Goal: Task Accomplishment & Management: Complete application form

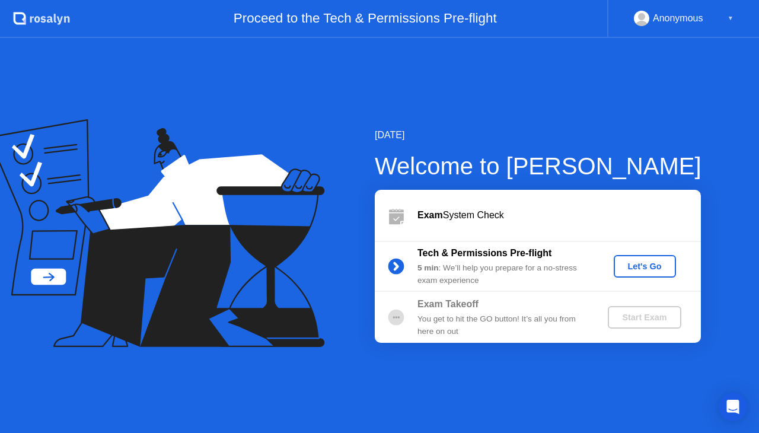
click at [636, 266] on div "Let's Go" at bounding box center [644, 266] width 53 height 9
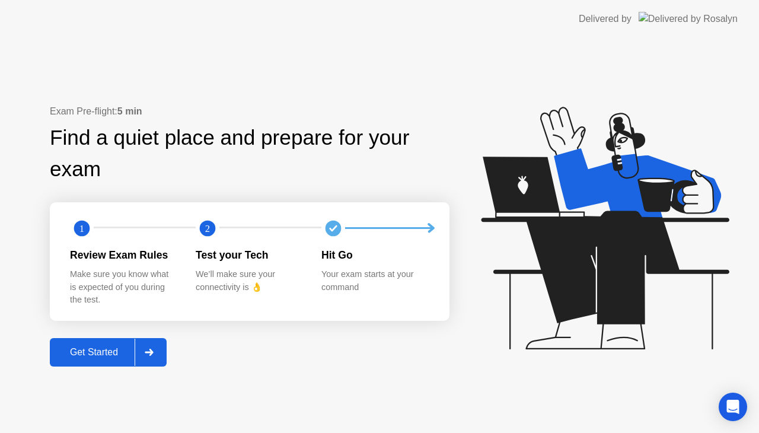
click at [79, 355] on div "Get Started" at bounding box center [93, 352] width 81 height 11
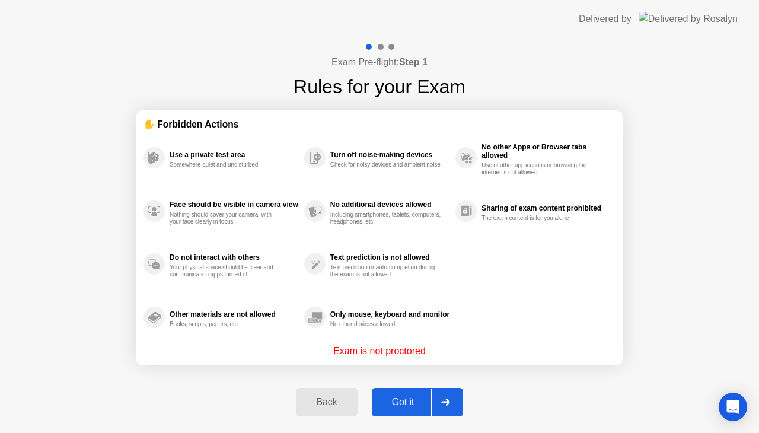
click at [404, 399] on div "Got it" at bounding box center [403, 402] width 56 height 11
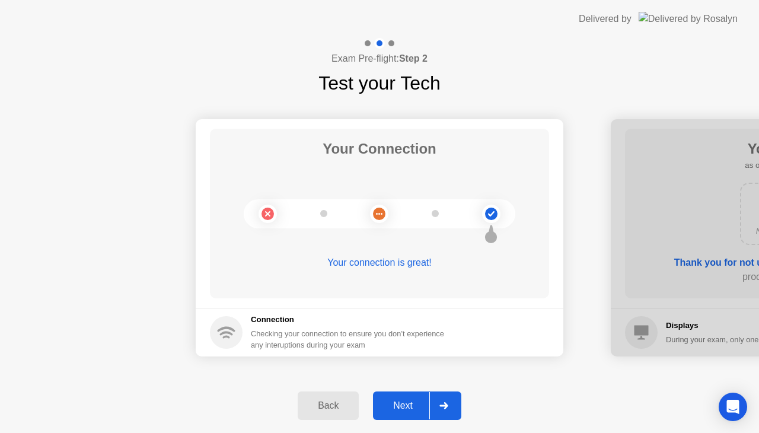
click at [395, 406] on div "Next" at bounding box center [403, 405] width 53 height 11
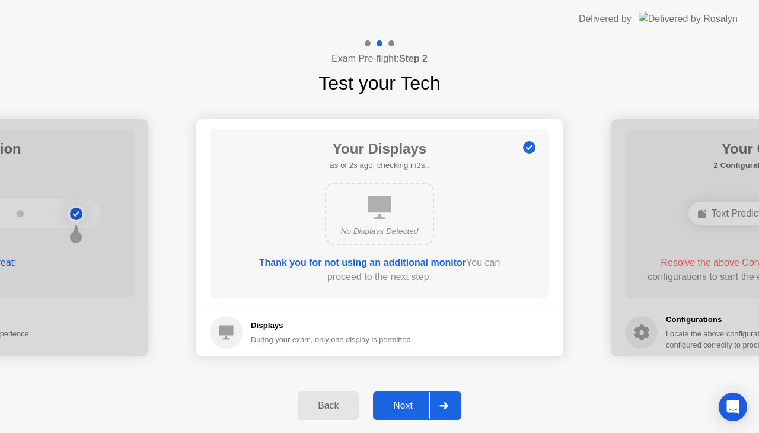
click at [410, 405] on div "Next" at bounding box center [403, 405] width 53 height 11
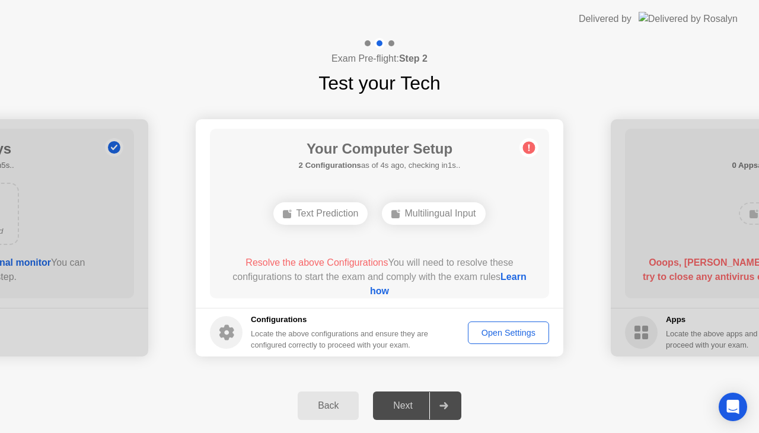
click at [504, 334] on div "Open Settings" at bounding box center [508, 332] width 73 height 9
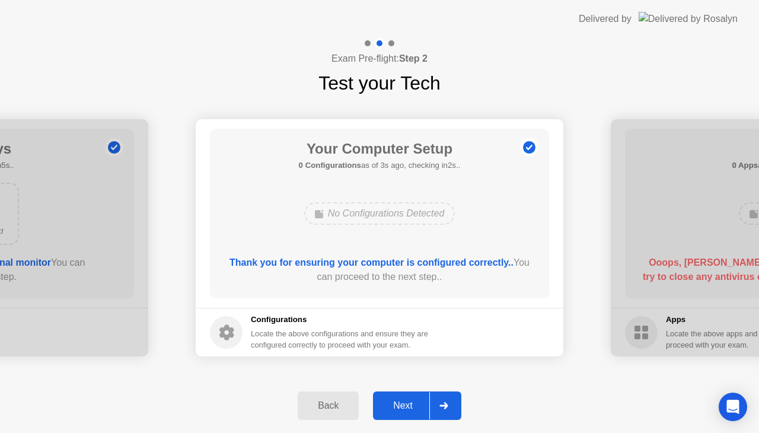
click at [398, 404] on div "Next" at bounding box center [403, 405] width 53 height 11
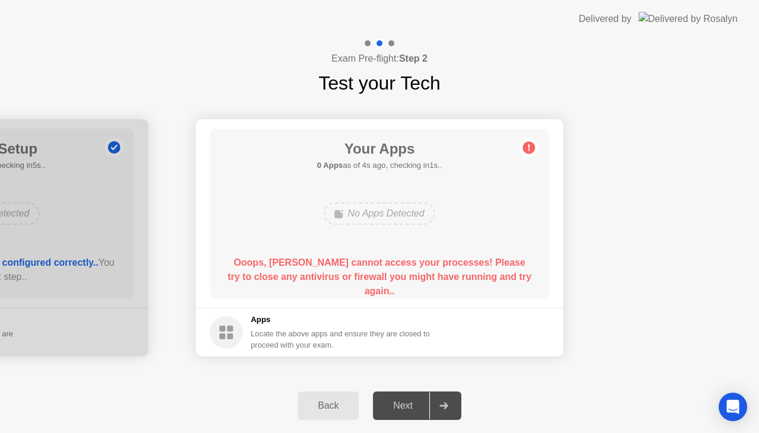
click at [530, 152] on circle at bounding box center [529, 148] width 12 height 12
click at [528, 148] on icon at bounding box center [529, 148] width 2 height 7
click at [295, 334] on div "Locate the above apps and ensure they are closed to proceed with your exam." at bounding box center [341, 339] width 180 height 23
click at [242, 329] on icon at bounding box center [226, 332] width 33 height 33
click at [388, 222] on div "No Apps Detected" at bounding box center [379, 213] width 111 height 23
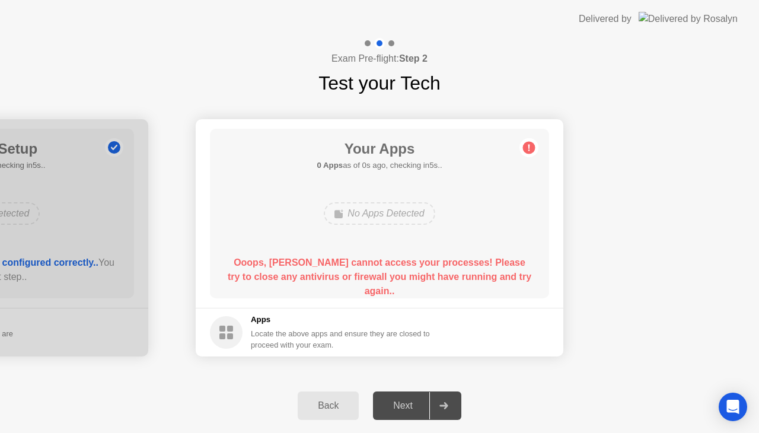
click at [527, 148] on circle at bounding box center [529, 148] width 12 height 12
click at [400, 183] on div "Your Apps 0 Apps as of 0s ago, checking in5s.. No Apps Detected Ooops, [PERSON_…" at bounding box center [379, 214] width 339 height 170
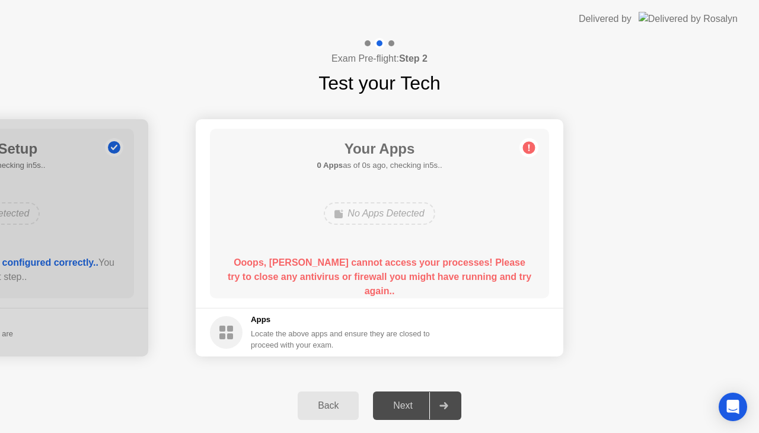
click at [400, 183] on div "Your Apps 0 Apps as of 0s ago, checking in5s.. No Apps Detected Ooops, [PERSON_…" at bounding box center [379, 214] width 339 height 170
click at [400, 183] on div "Your Apps 0 Apps as of 1s ago, checking in4s.. No Apps Detected Ooops, [PERSON_…" at bounding box center [379, 214] width 339 height 170
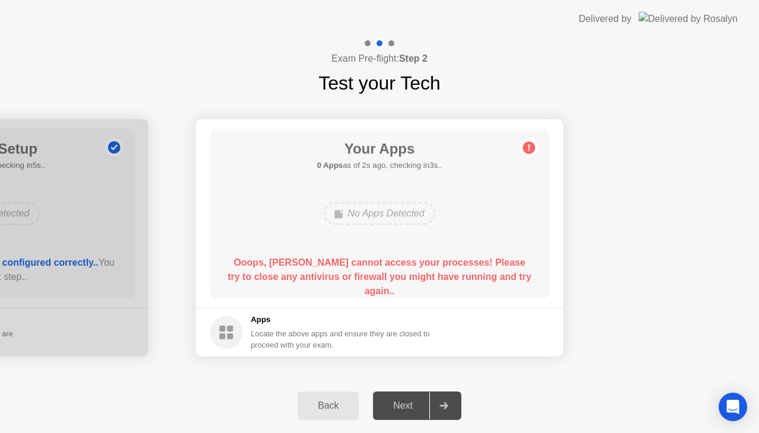
click at [509, 153] on div "Your Apps 0 Apps as of 2s ago, checking in3s.. No Apps Detected Ooops, [PERSON_…" at bounding box center [379, 214] width 339 height 170
click at [331, 400] on div "Back" at bounding box center [328, 405] width 54 height 11
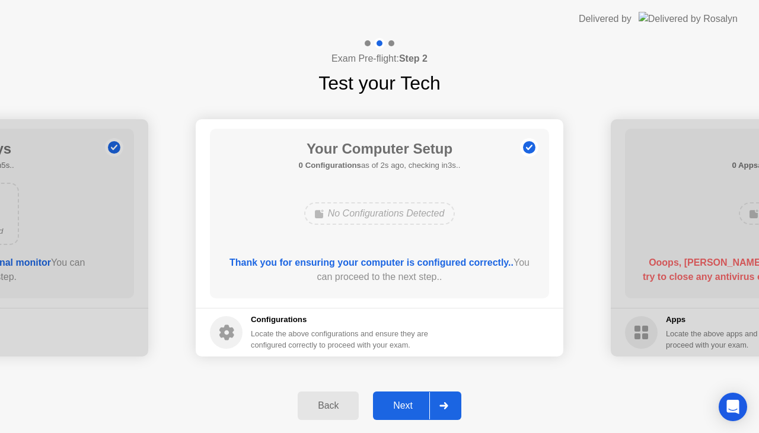
click at [407, 398] on button "Next" at bounding box center [417, 405] width 88 height 28
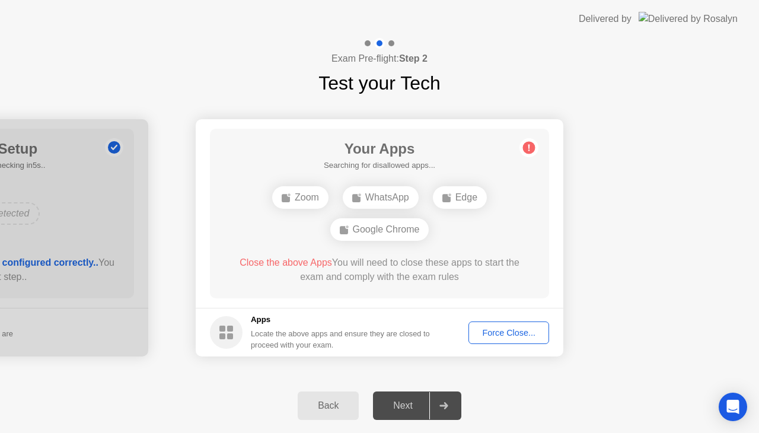
click at [523, 334] on div "Force Close..." at bounding box center [509, 332] width 72 height 9
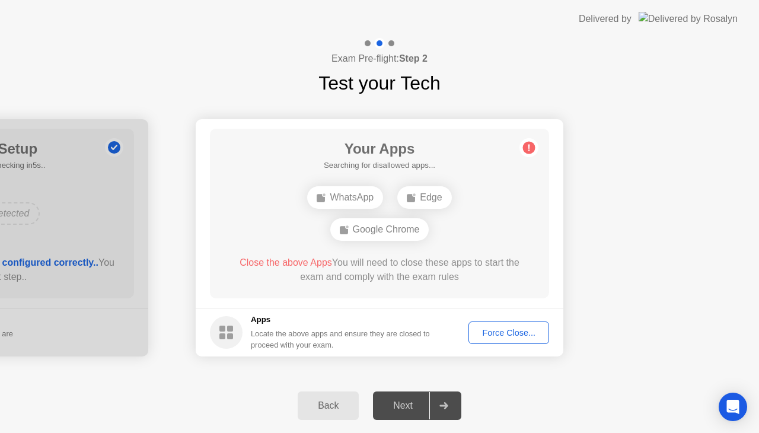
click at [337, 407] on div "Back" at bounding box center [328, 405] width 54 height 11
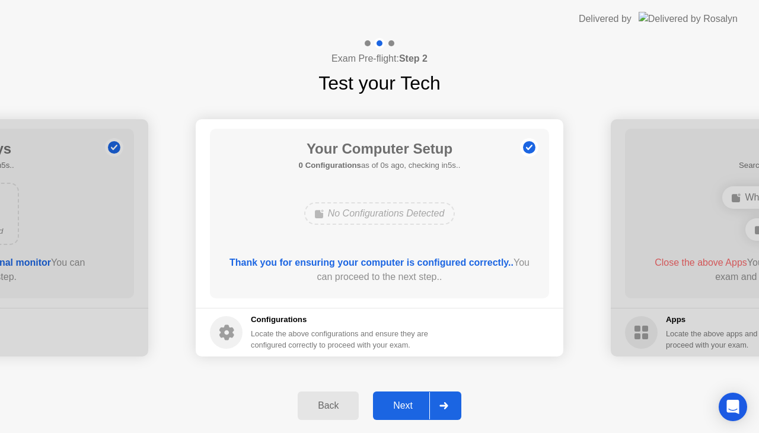
click at [403, 402] on div "Next" at bounding box center [403, 405] width 53 height 11
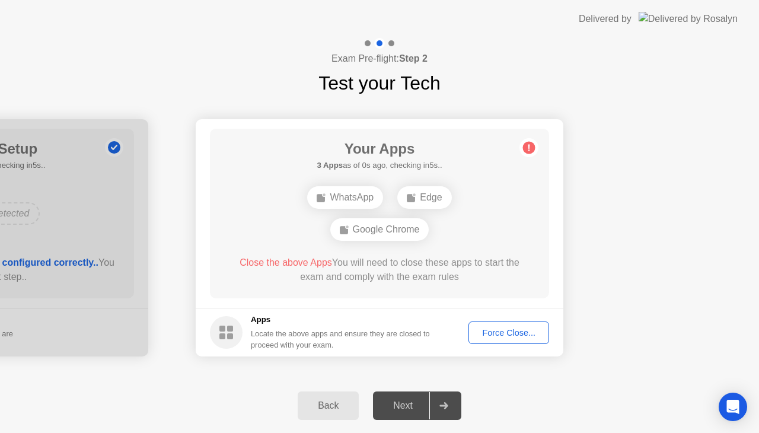
click at [510, 333] on div "Force Close..." at bounding box center [509, 332] width 72 height 9
click at [343, 403] on div "Back" at bounding box center [328, 405] width 54 height 11
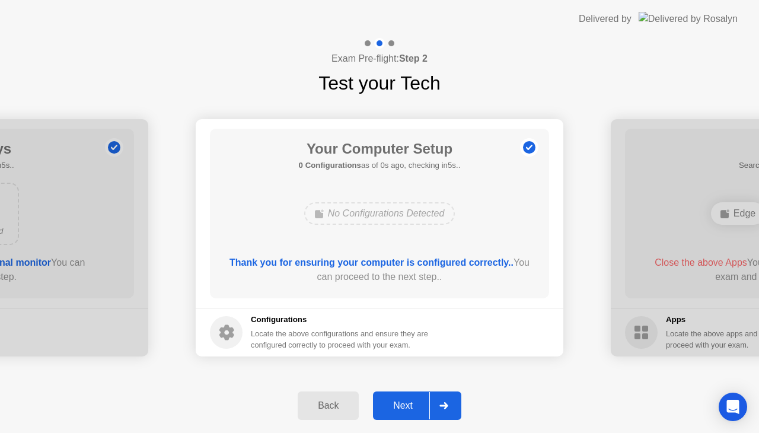
click at [396, 406] on div "Next" at bounding box center [403, 405] width 53 height 11
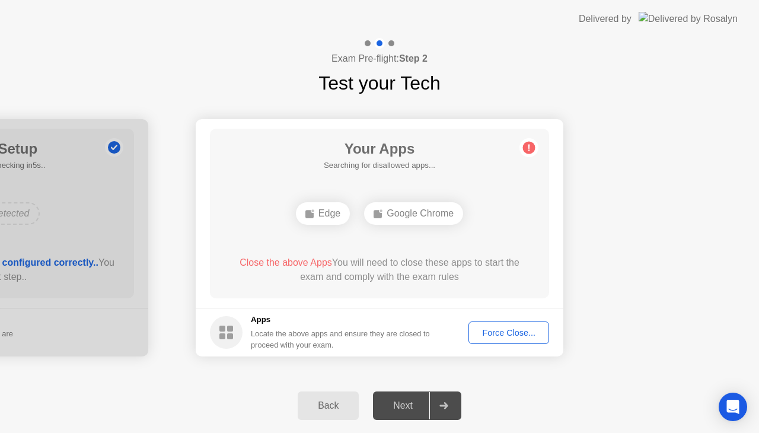
click at [324, 210] on div "Edge" at bounding box center [323, 213] width 54 height 23
click at [324, 210] on div "Google Chrome" at bounding box center [380, 213] width 272 height 32
click at [423, 199] on div "Google Chrome" at bounding box center [380, 213] width 272 height 32
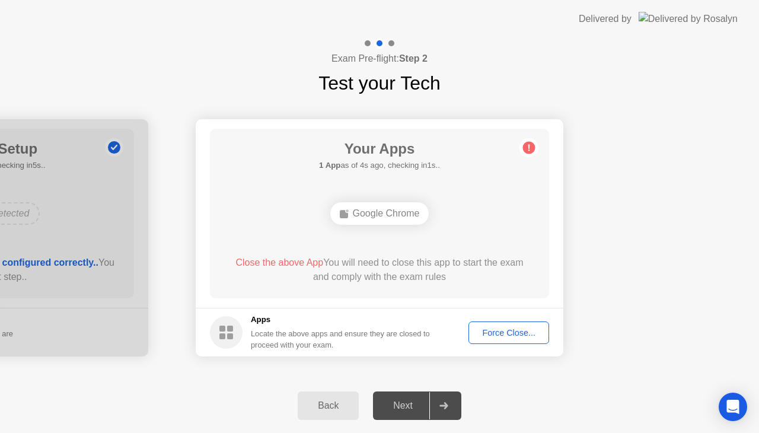
click at [308, 400] on div "Back" at bounding box center [328, 405] width 54 height 11
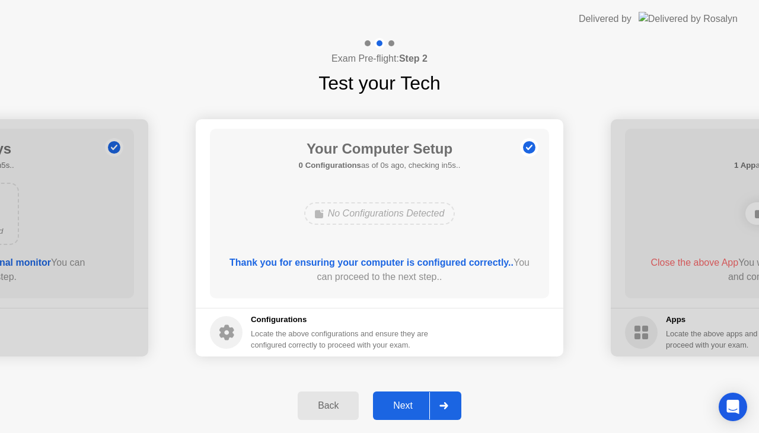
click at [392, 408] on div "Next" at bounding box center [403, 405] width 53 height 11
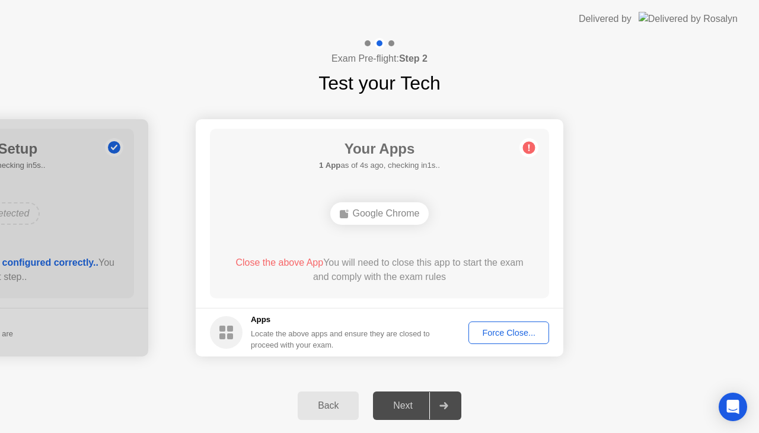
click at [332, 398] on button "Back" at bounding box center [328, 405] width 61 height 28
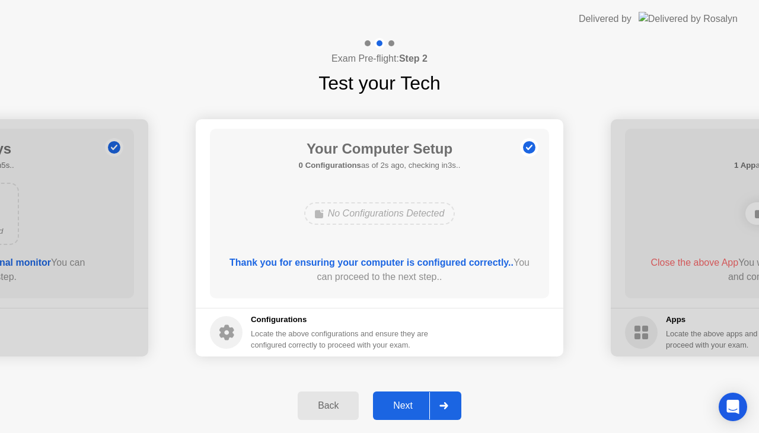
click at [400, 405] on div "Next" at bounding box center [403, 405] width 53 height 11
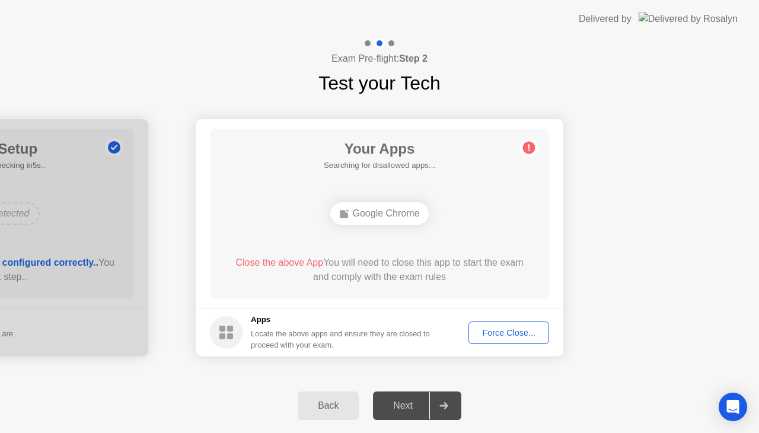
click at [419, 207] on div "Google Chrome" at bounding box center [379, 213] width 99 height 23
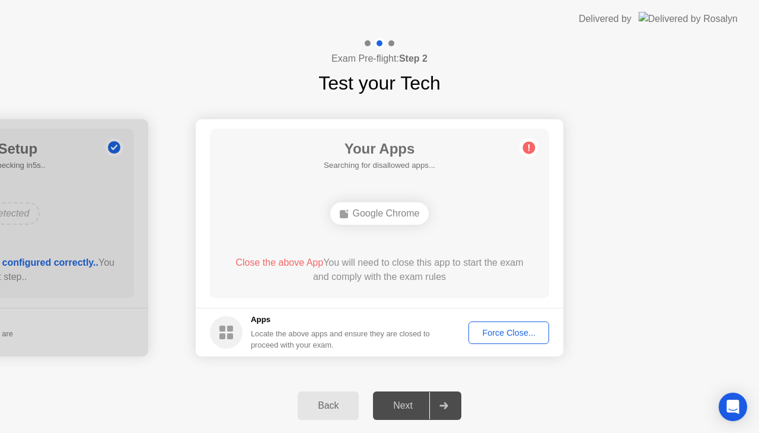
click at [533, 334] on div "Force Close..." at bounding box center [509, 332] width 72 height 9
click at [332, 404] on div "Back" at bounding box center [328, 405] width 54 height 11
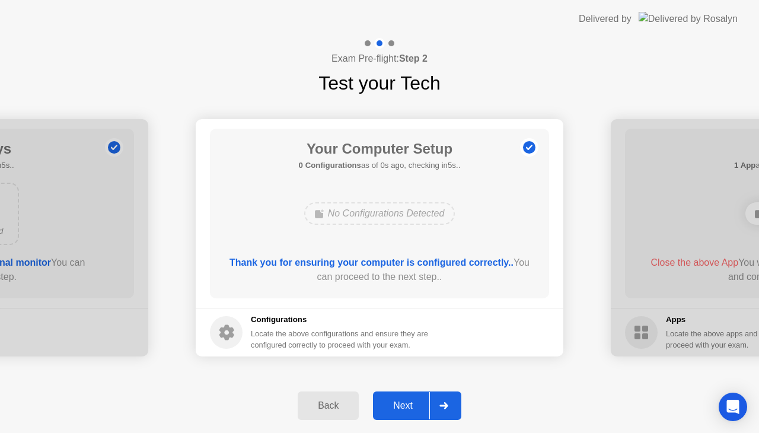
click at [398, 396] on button "Next" at bounding box center [417, 405] width 88 height 28
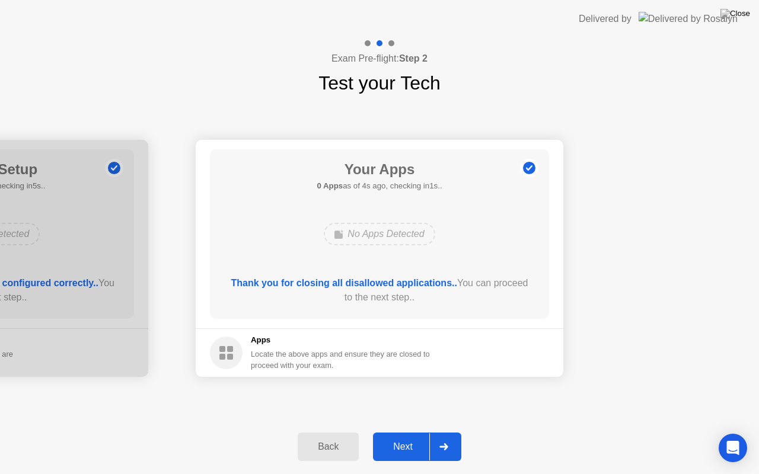
click at [397, 432] on div "Next" at bounding box center [403, 447] width 53 height 11
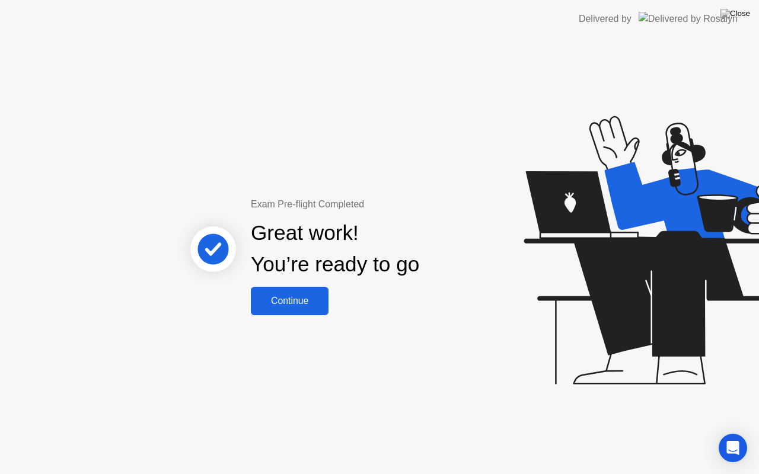
click at [304, 304] on div "Continue" at bounding box center [289, 301] width 71 height 11
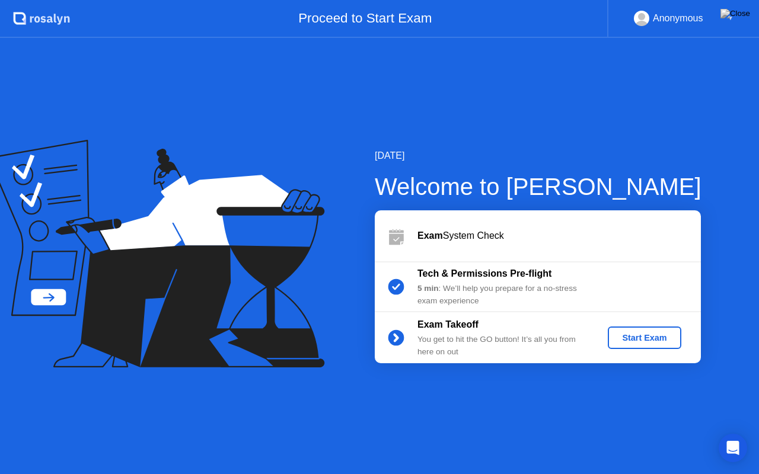
click at [640, 339] on div "Start Exam" at bounding box center [644, 337] width 63 height 9
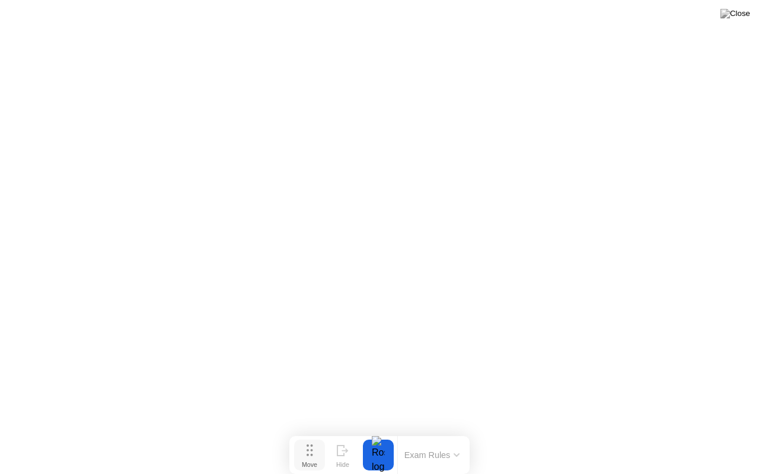
click at [318, 432] on button "Move" at bounding box center [309, 455] width 31 height 31
click at [381, 432] on div at bounding box center [378, 455] width 25 height 31
click at [369, 432] on div at bounding box center [378, 455] width 25 height 31
click at [409, 432] on button "Exam Rules" at bounding box center [432, 455] width 63 height 11
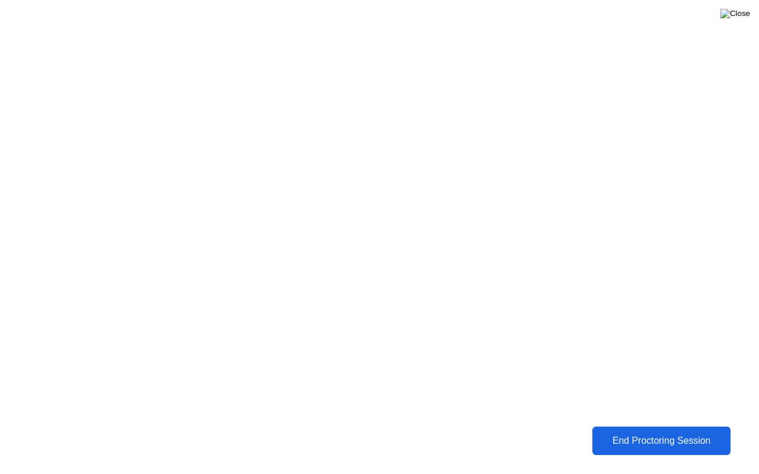
click at [738, 14] on img at bounding box center [735, 13] width 30 height 9
